Goal: Task Accomplishment & Management: Manage account settings

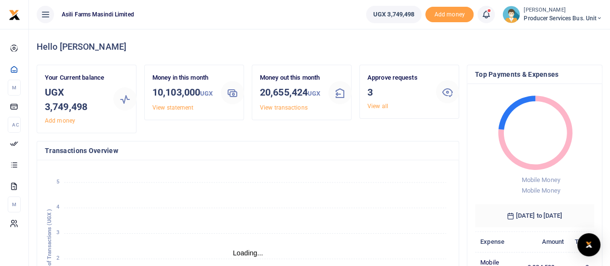
scroll to position [8, 8]
click at [380, 108] on link "View all" at bounding box center [377, 106] width 21 height 7
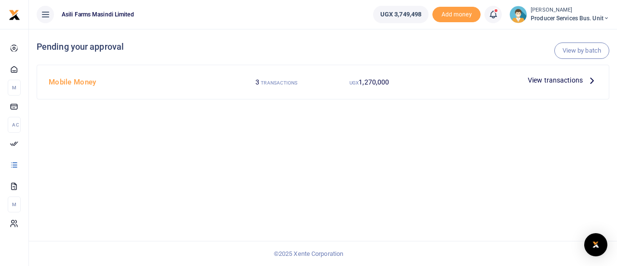
click at [557, 77] on span "View transactions" at bounding box center [555, 80] width 55 height 11
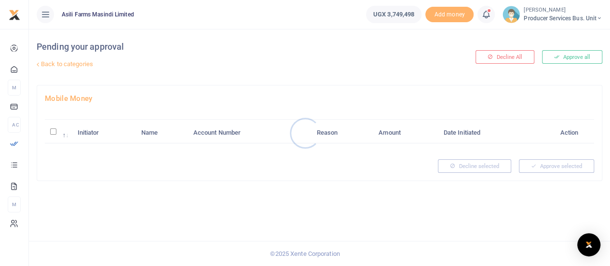
click at [13, 162] on div at bounding box center [305, 133] width 610 height 266
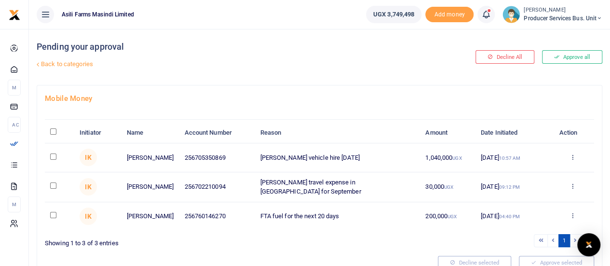
click at [54, 154] on input "checkbox" at bounding box center [53, 156] width 6 height 6
checkbox input "true"
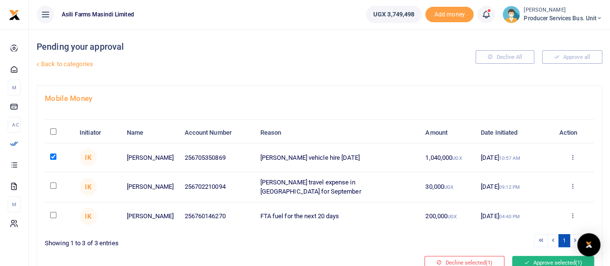
click at [538, 258] on button "Approve selected (1)" at bounding box center [553, 261] width 82 height 13
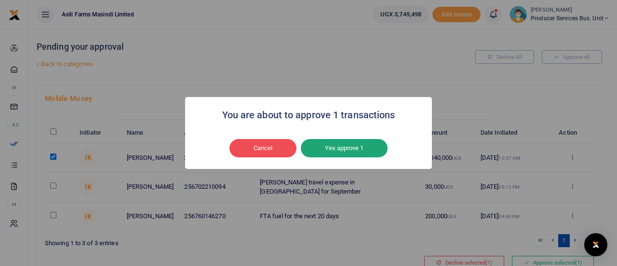
click at [345, 148] on button "Yes approve 1" at bounding box center [344, 148] width 87 height 18
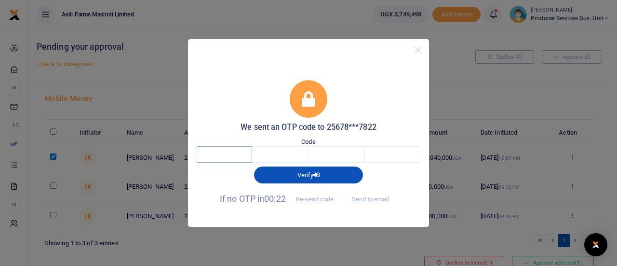
click at [238, 154] on input "text" at bounding box center [224, 154] width 56 height 16
type input "5"
type input "4"
type input "0"
type input "4"
